Goal: Task Accomplishment & Management: Manage account settings

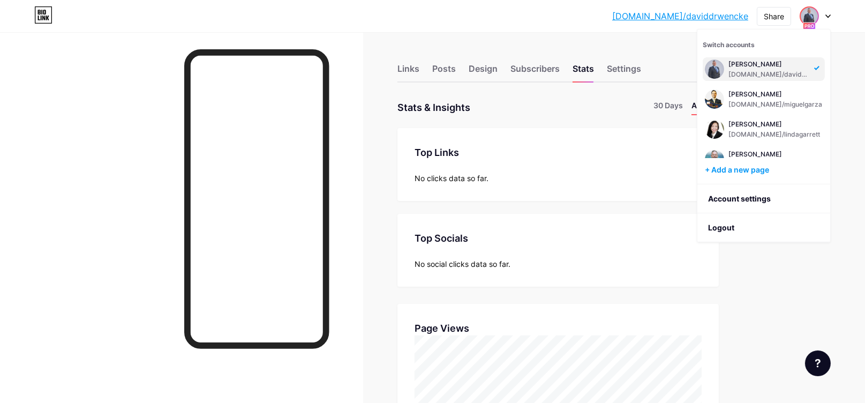
scroll to position [259, 0]
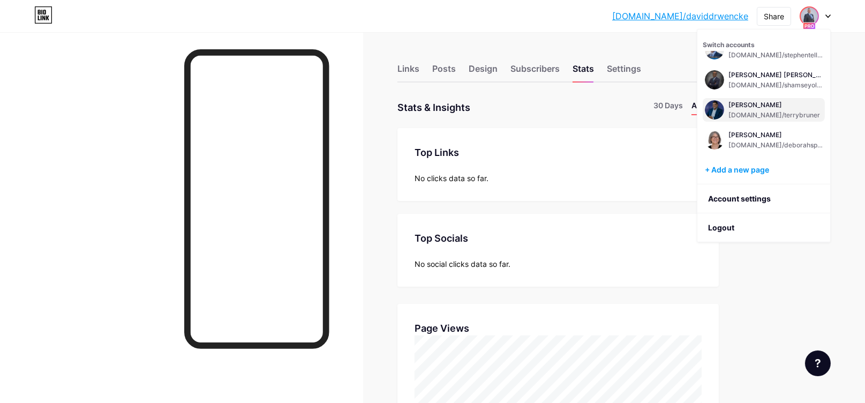
click at [741, 109] on div "Terry Bruner bio.link/terrybruner" at bounding box center [774, 109] width 92 height 19
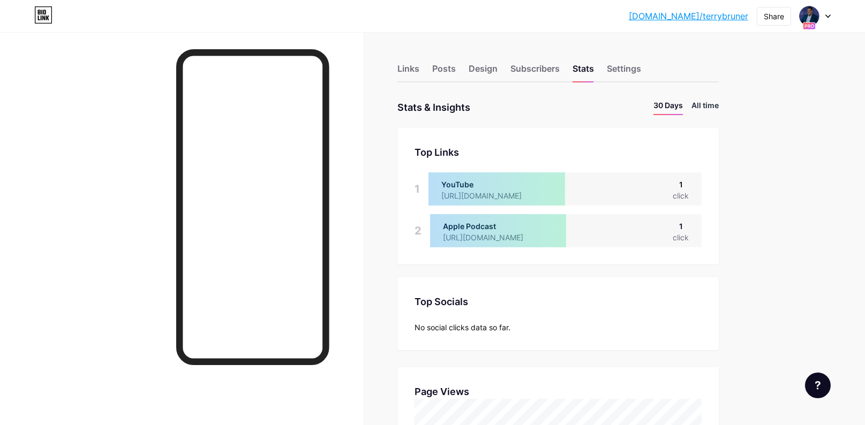
click at [701, 103] on li "All time" at bounding box center [704, 108] width 27 height 16
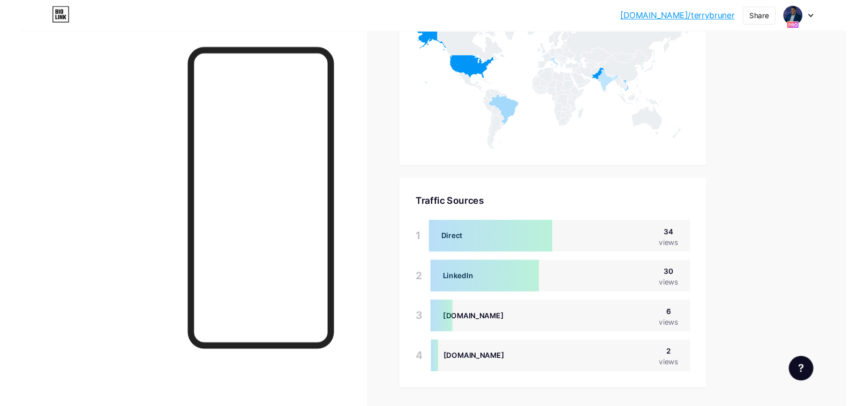
scroll to position [617, 0]
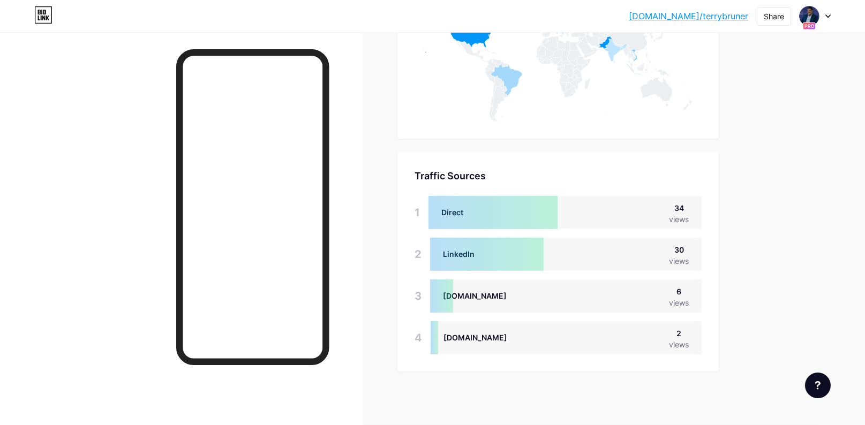
click at [823, 13] on div at bounding box center [815, 15] width 31 height 19
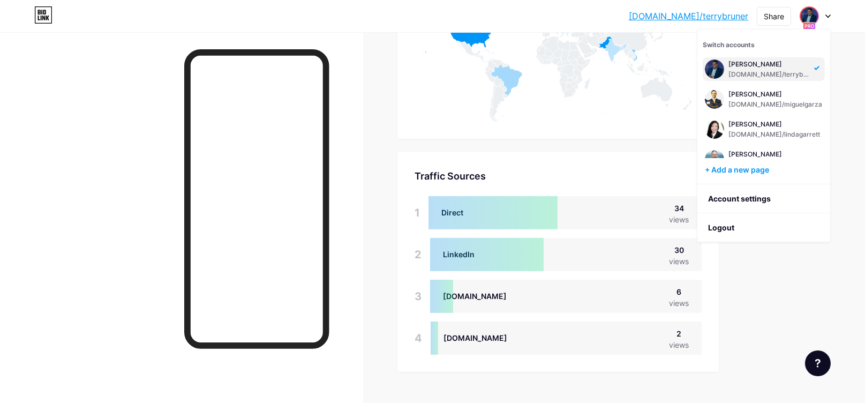
scroll to position [259, 0]
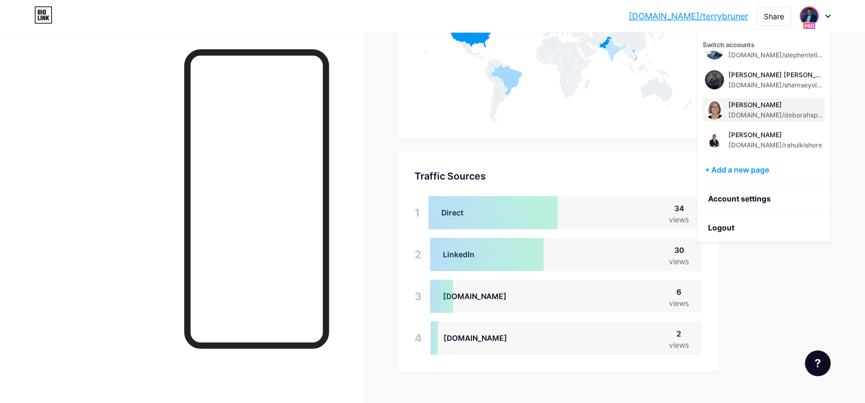
click at [755, 106] on div "[PERSON_NAME]" at bounding box center [775, 105] width 94 height 9
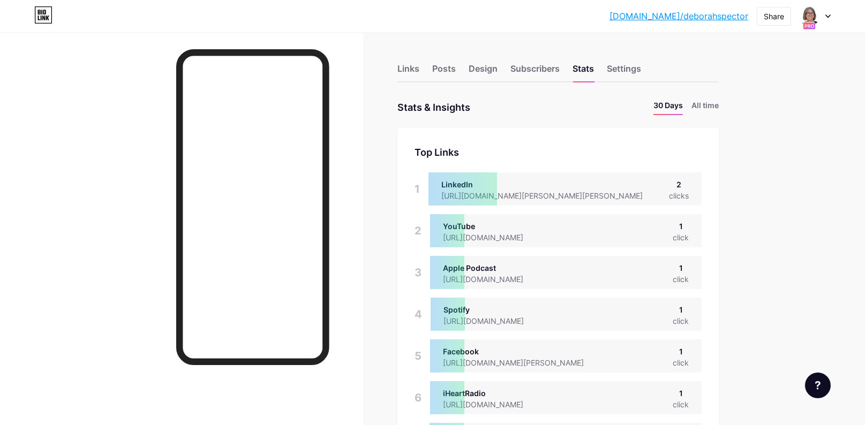
scroll to position [425, 865]
click at [715, 101] on li "All time" at bounding box center [704, 108] width 27 height 16
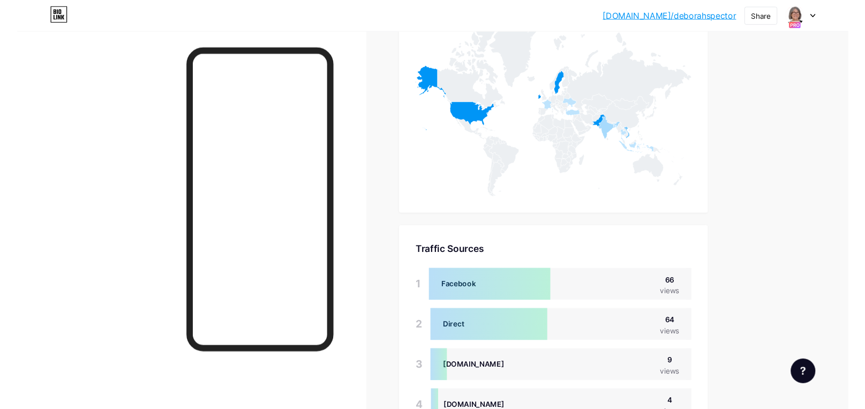
scroll to position [617, 0]
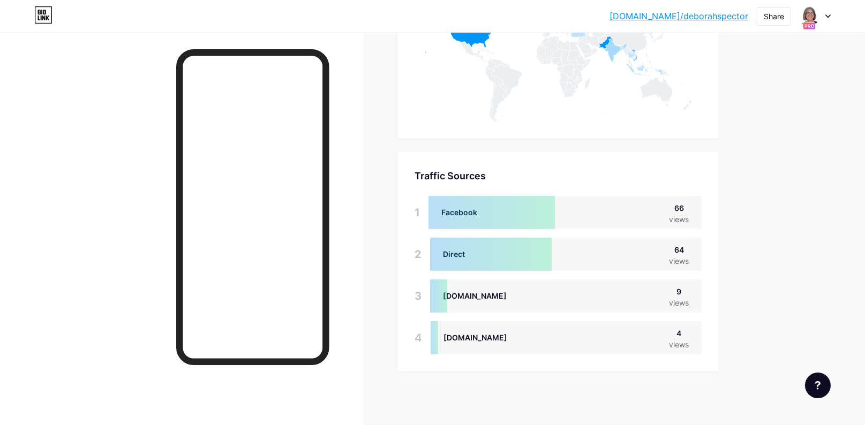
click at [828, 12] on div at bounding box center [815, 15] width 31 height 19
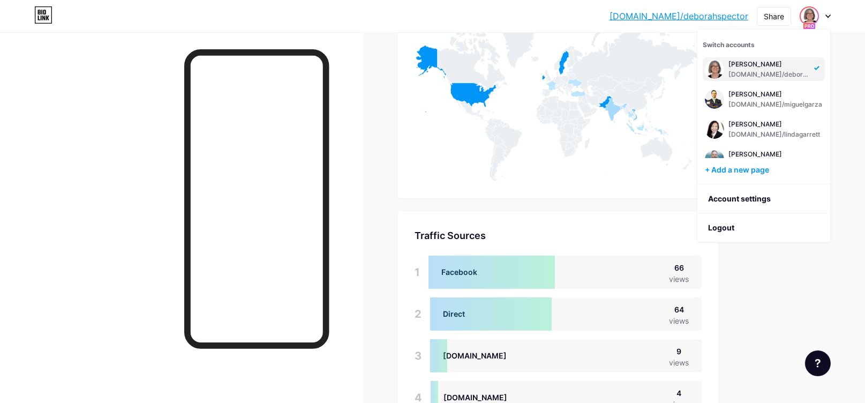
scroll to position [639, 0]
